Goal: Check status: Check status

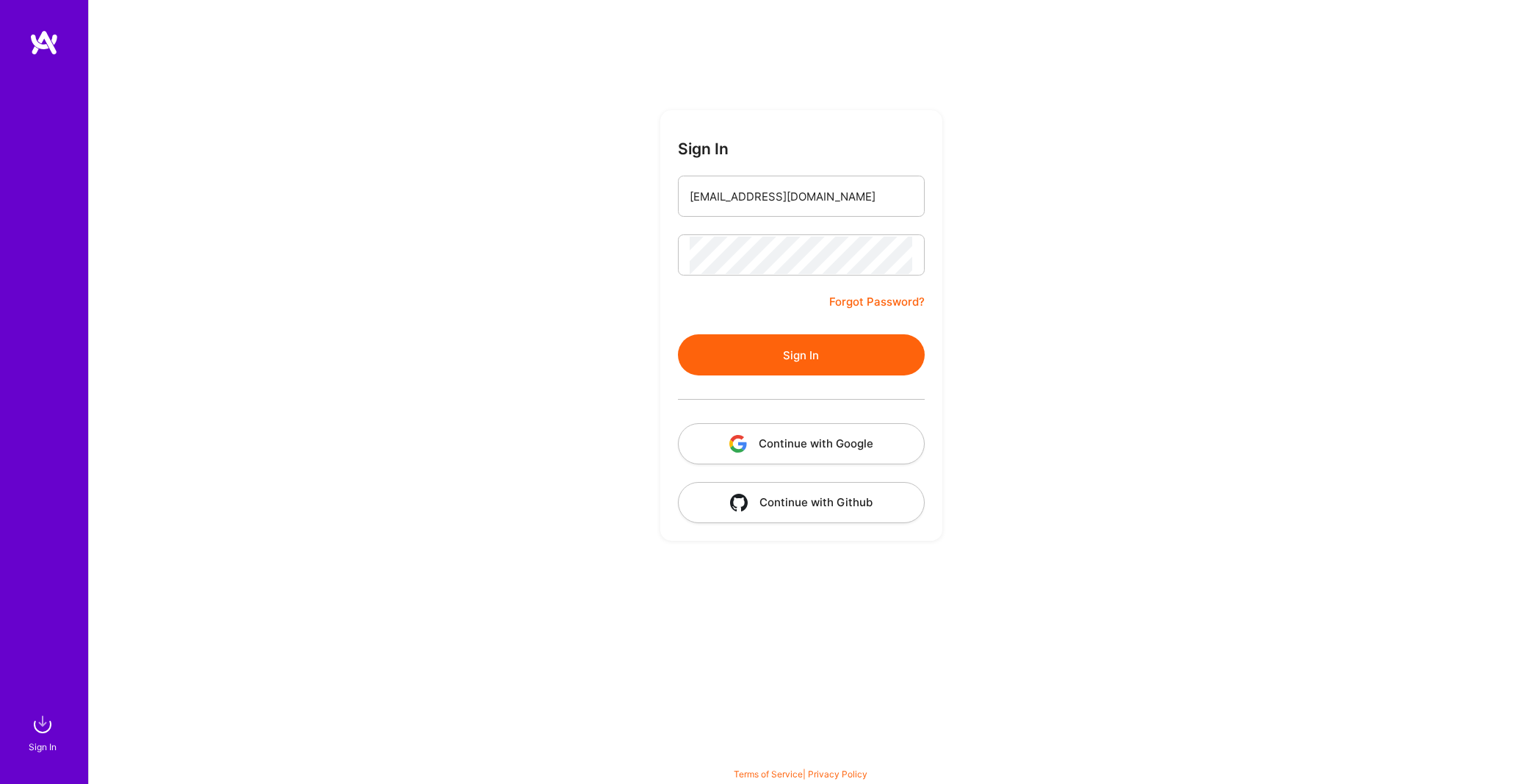
click at [788, 357] on button "Sign In" at bounding box center [802, 355] width 247 height 42
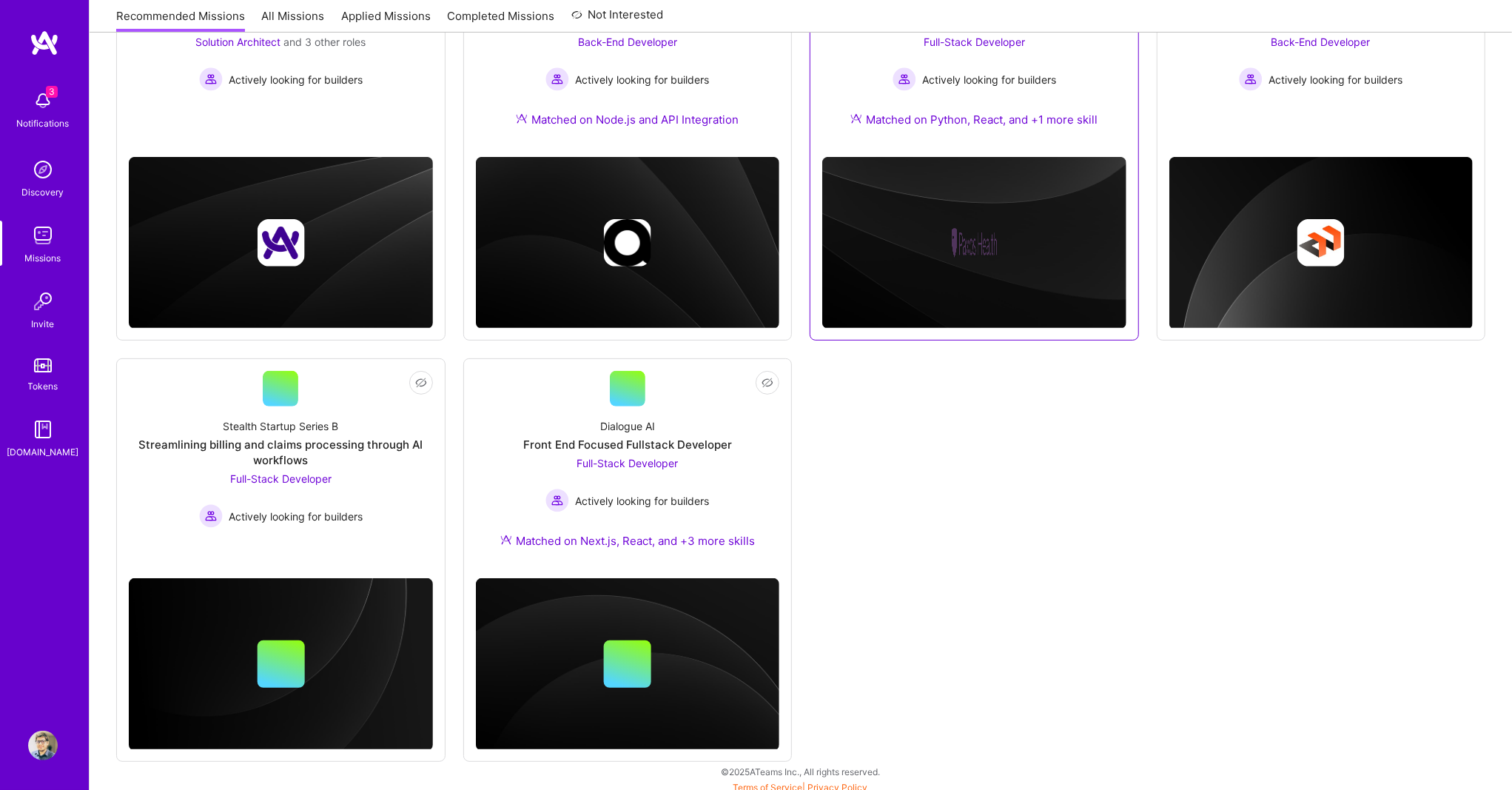
scroll to position [319, 0]
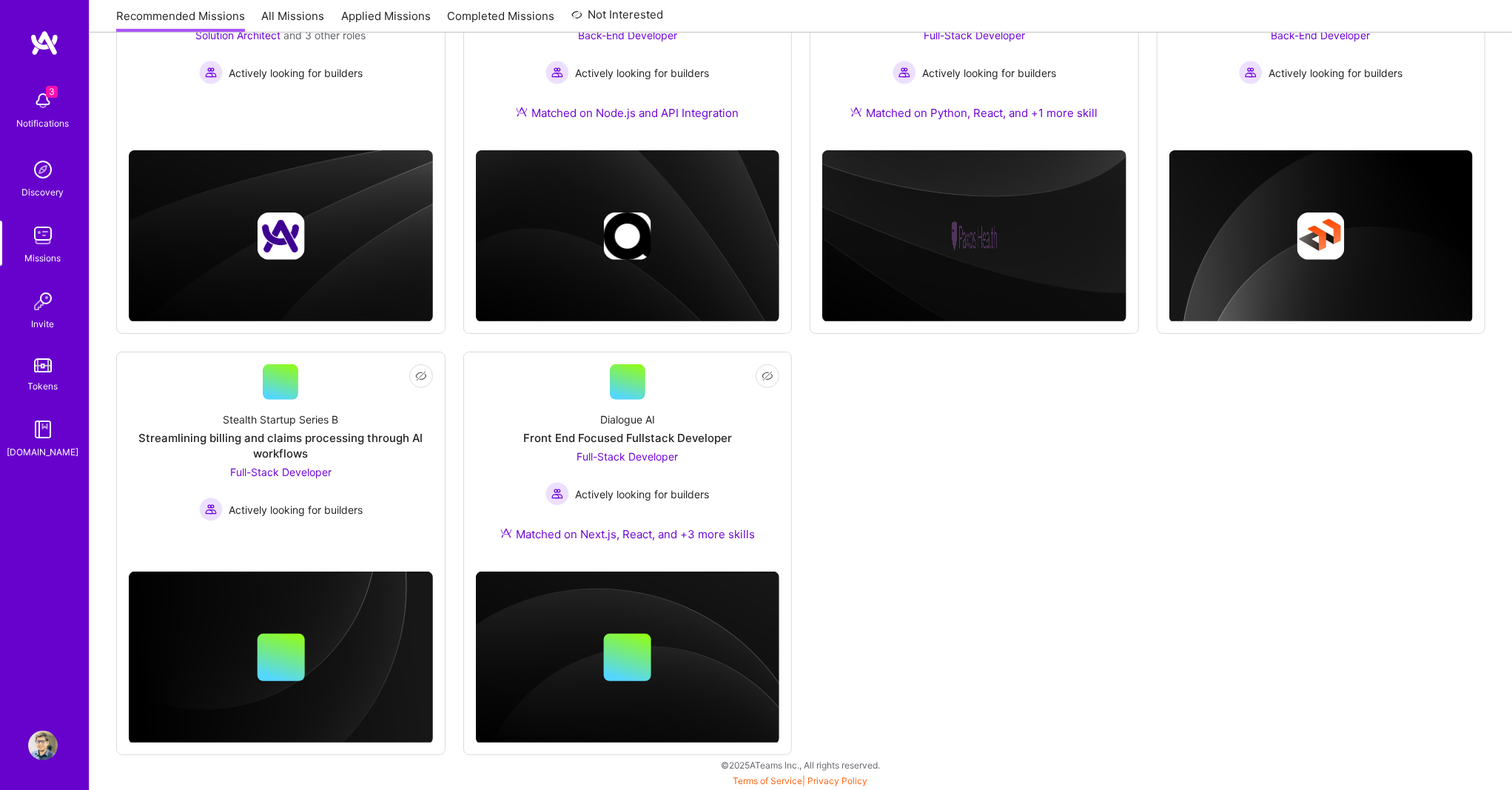
click at [49, 250] on div "Missions" at bounding box center [43, 258] width 36 height 16
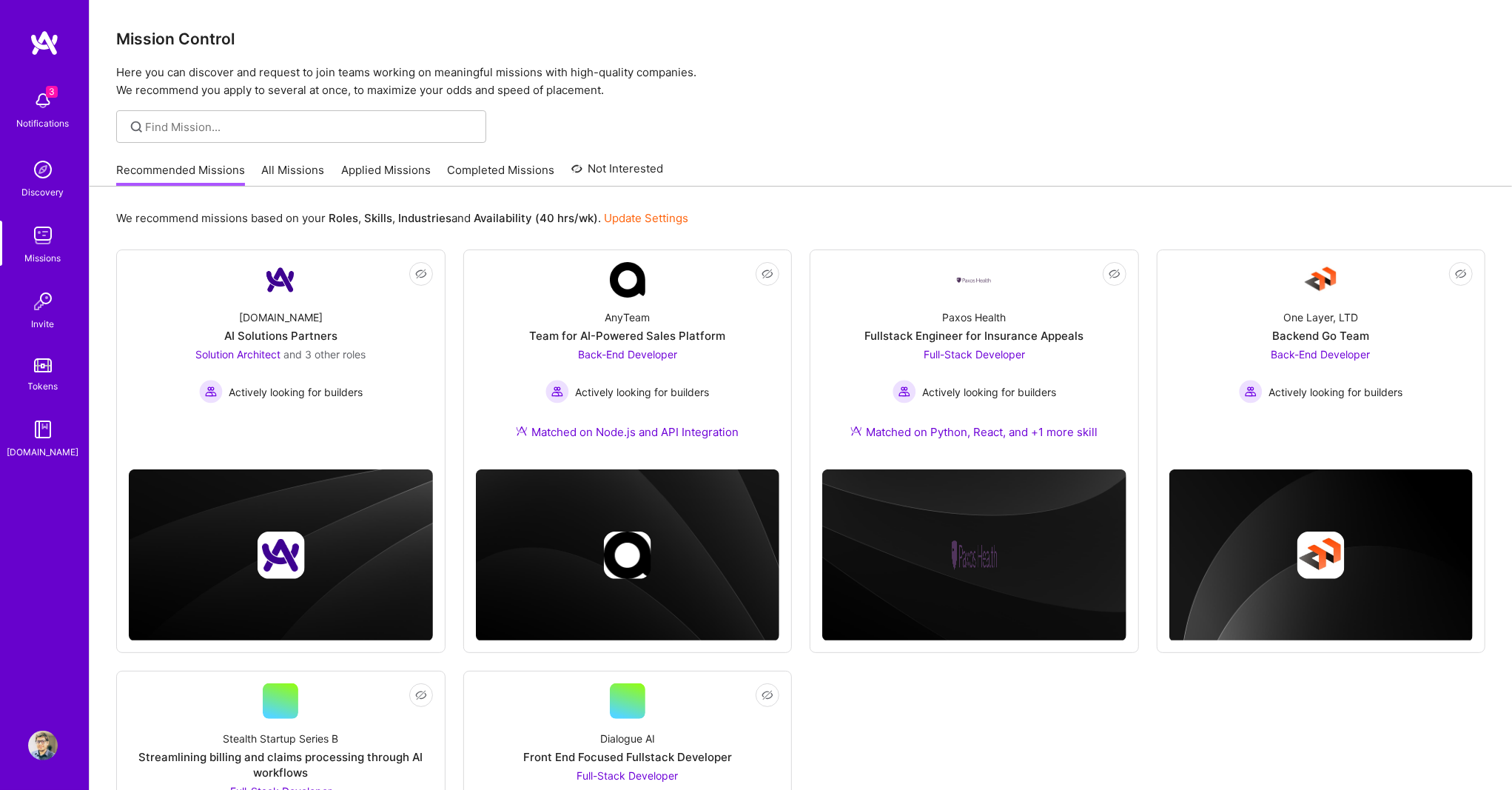
click at [456, 162] on link "Completed Missions" at bounding box center [501, 174] width 108 height 25
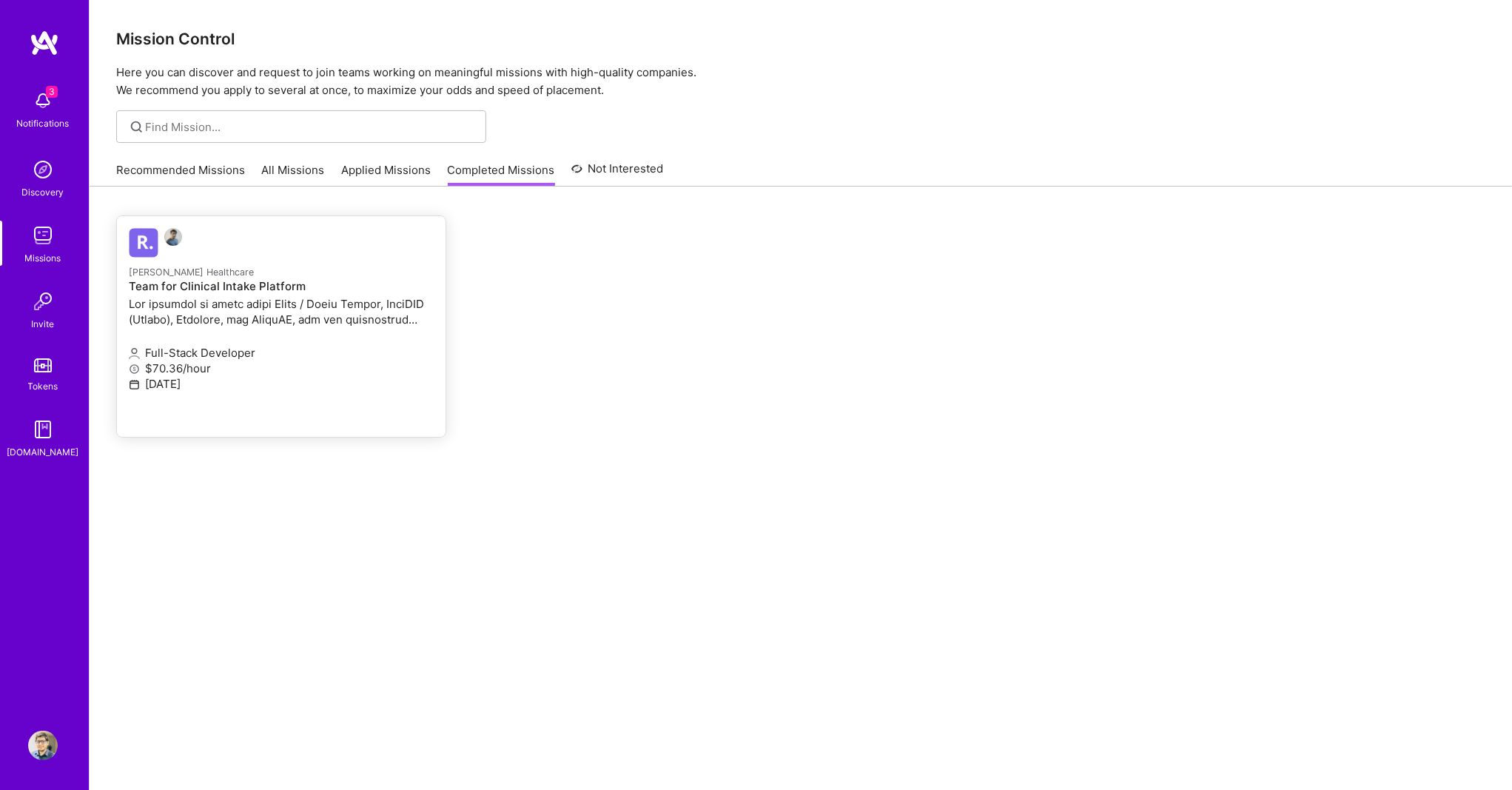
click at [259, 306] on p at bounding box center [281, 311] width 305 height 31
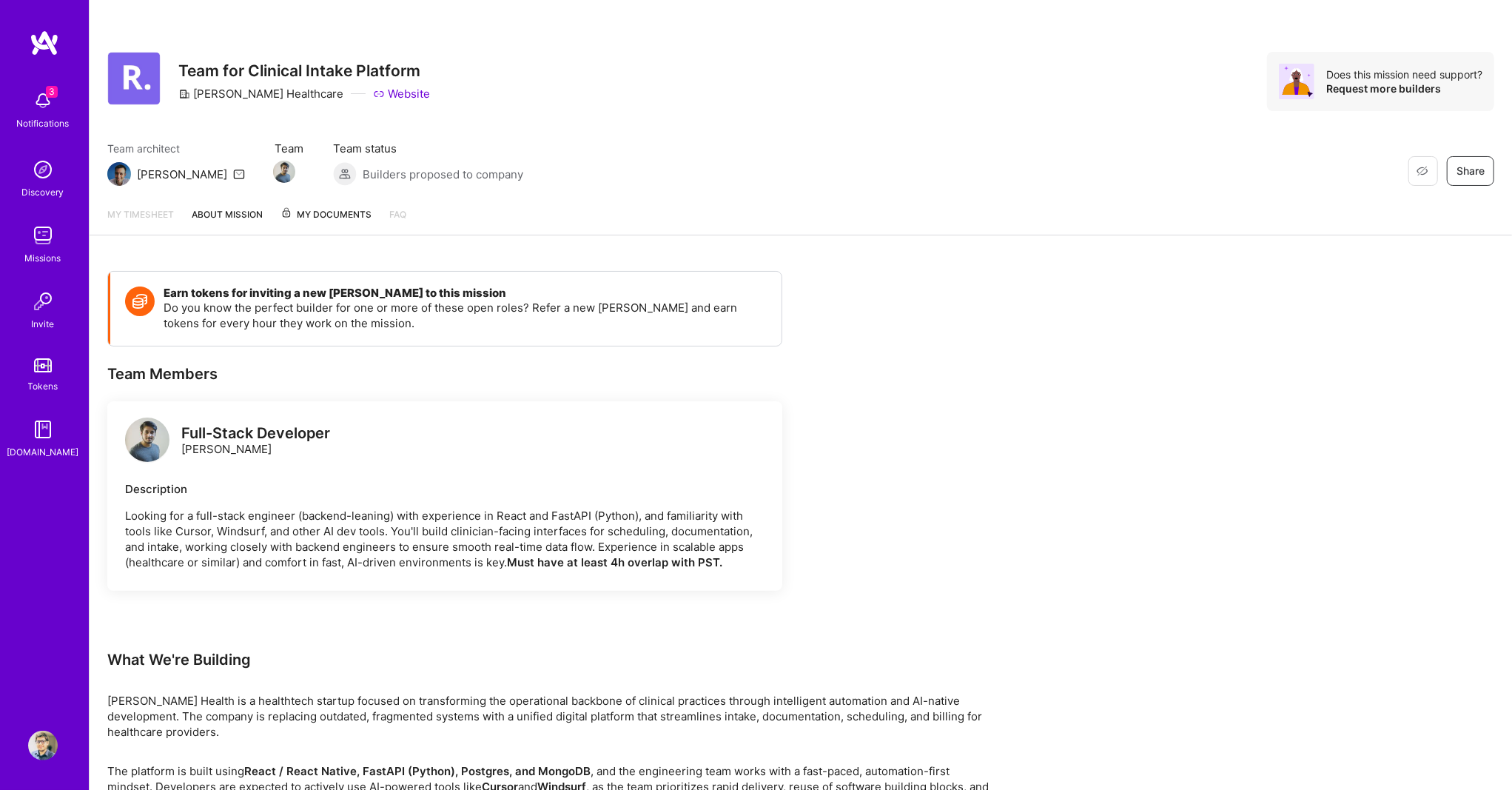
click at [335, 215] on span "My Documents" at bounding box center [326, 214] width 91 height 16
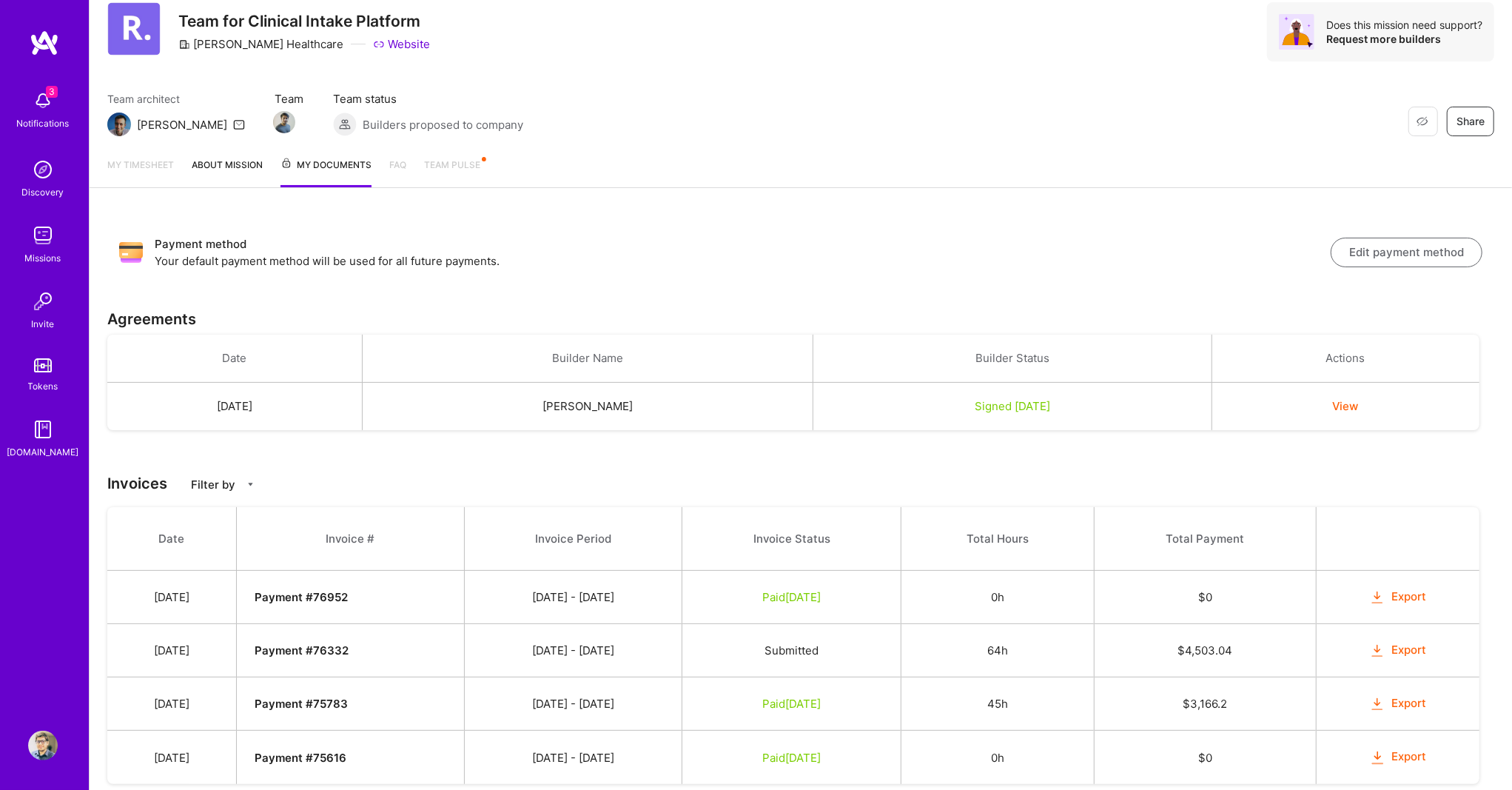
scroll to position [93, 0]
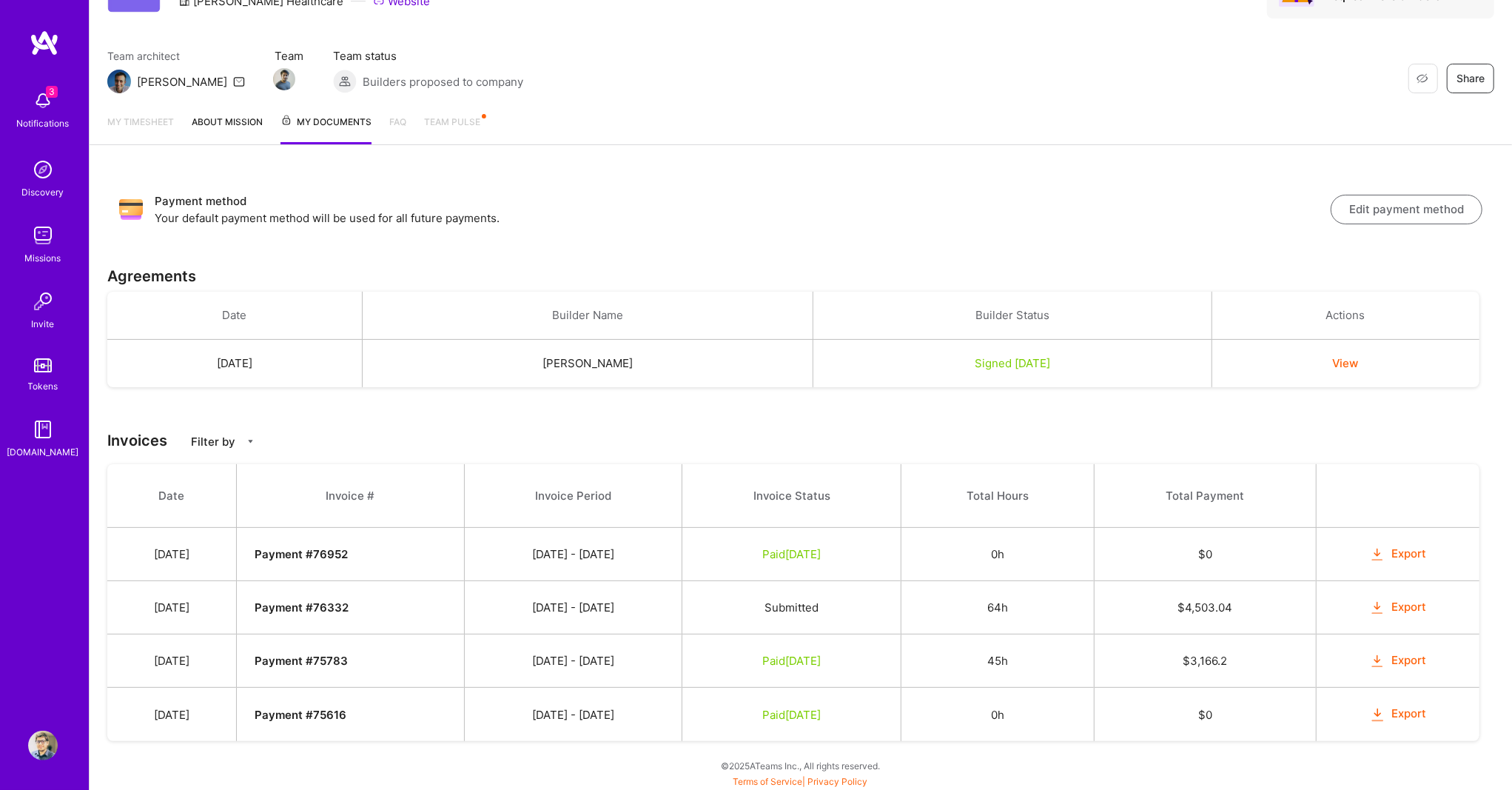
click at [453, 128] on link "Team Pulse" at bounding box center [454, 129] width 61 height 30
